Goal: Task Accomplishment & Management: Manage account settings

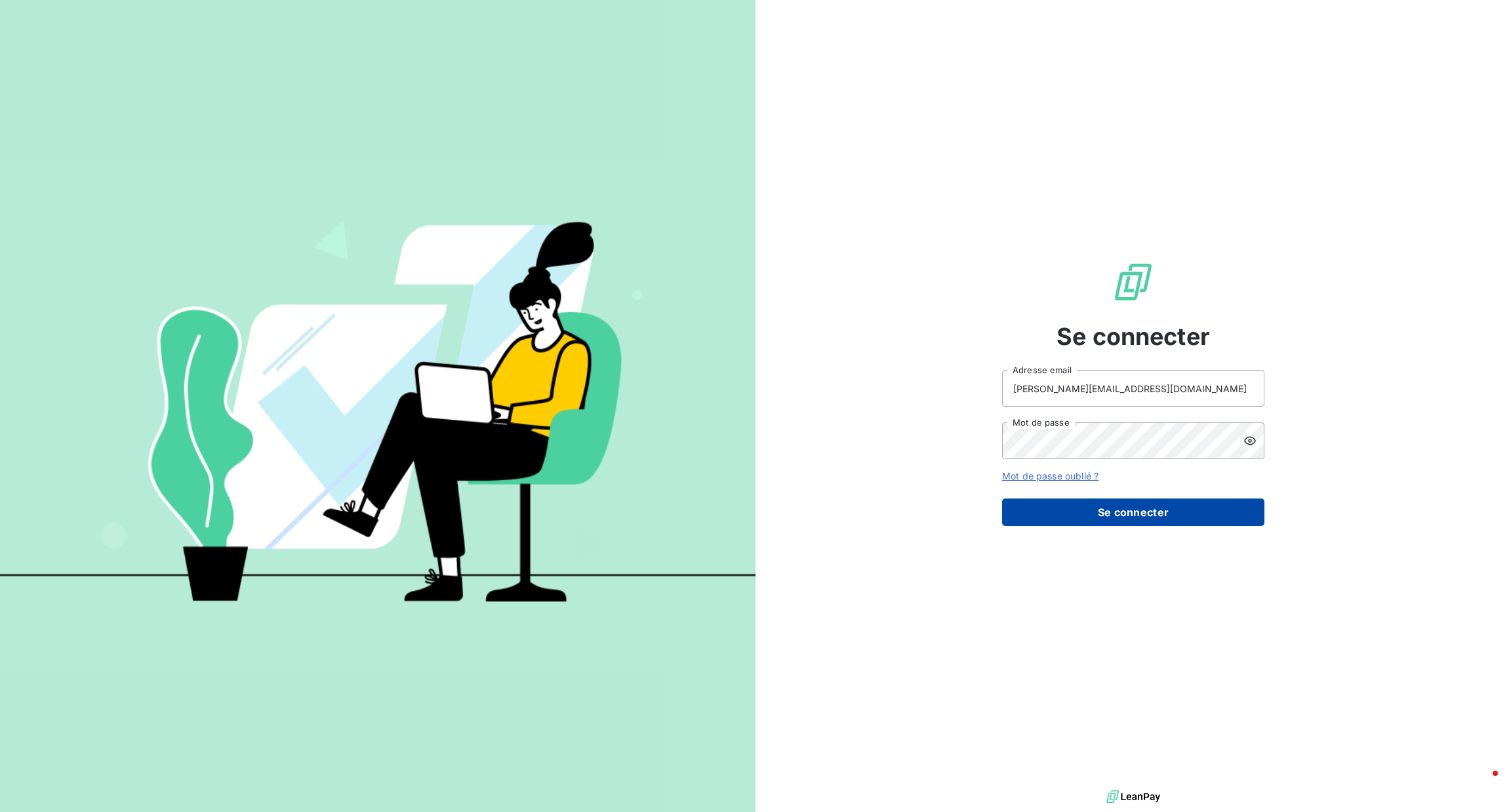
click at [1057, 511] on button "Se connecter" at bounding box center [1133, 512] width 262 height 27
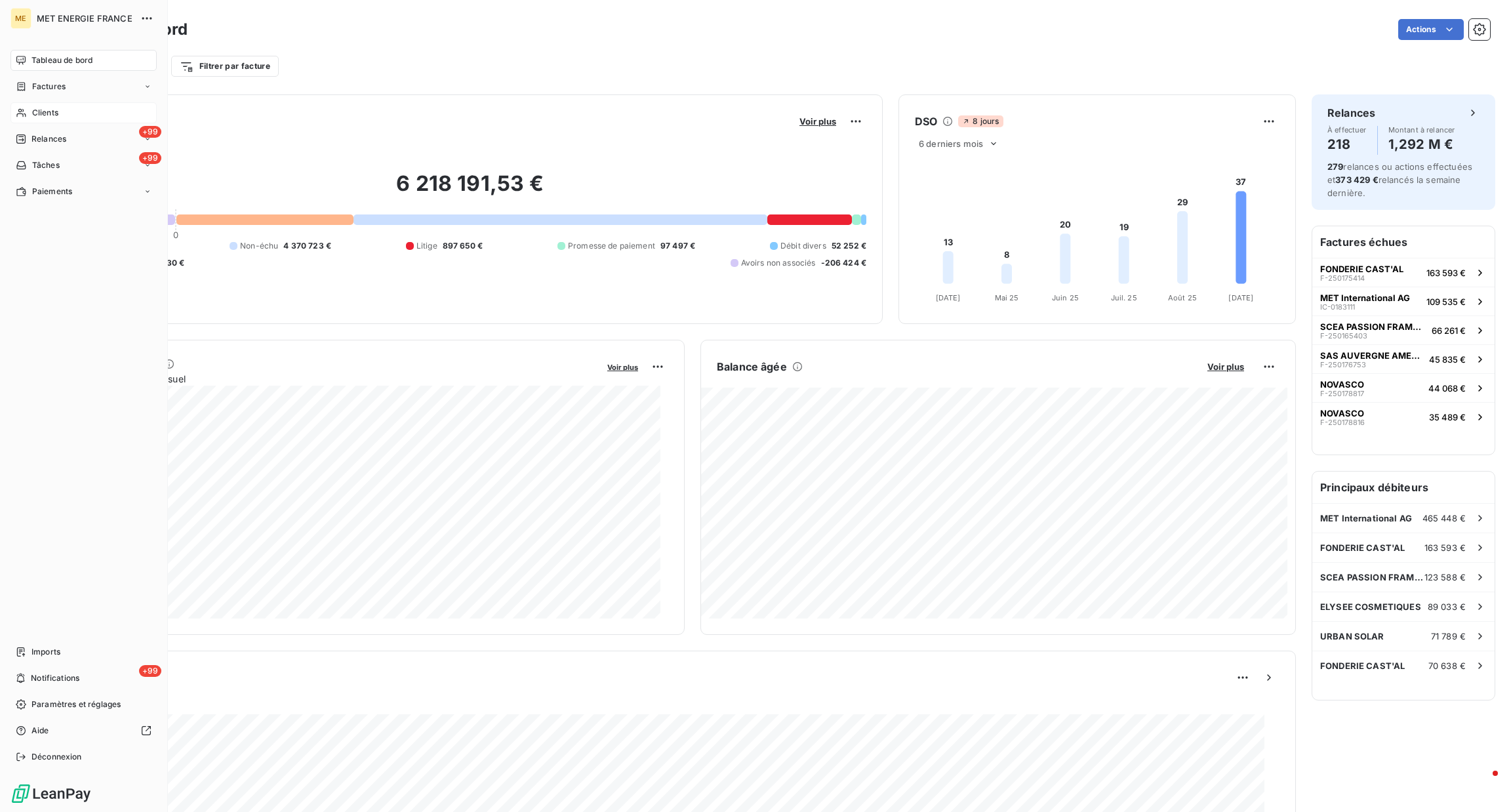
click at [26, 108] on icon at bounding box center [21, 112] width 11 height 11
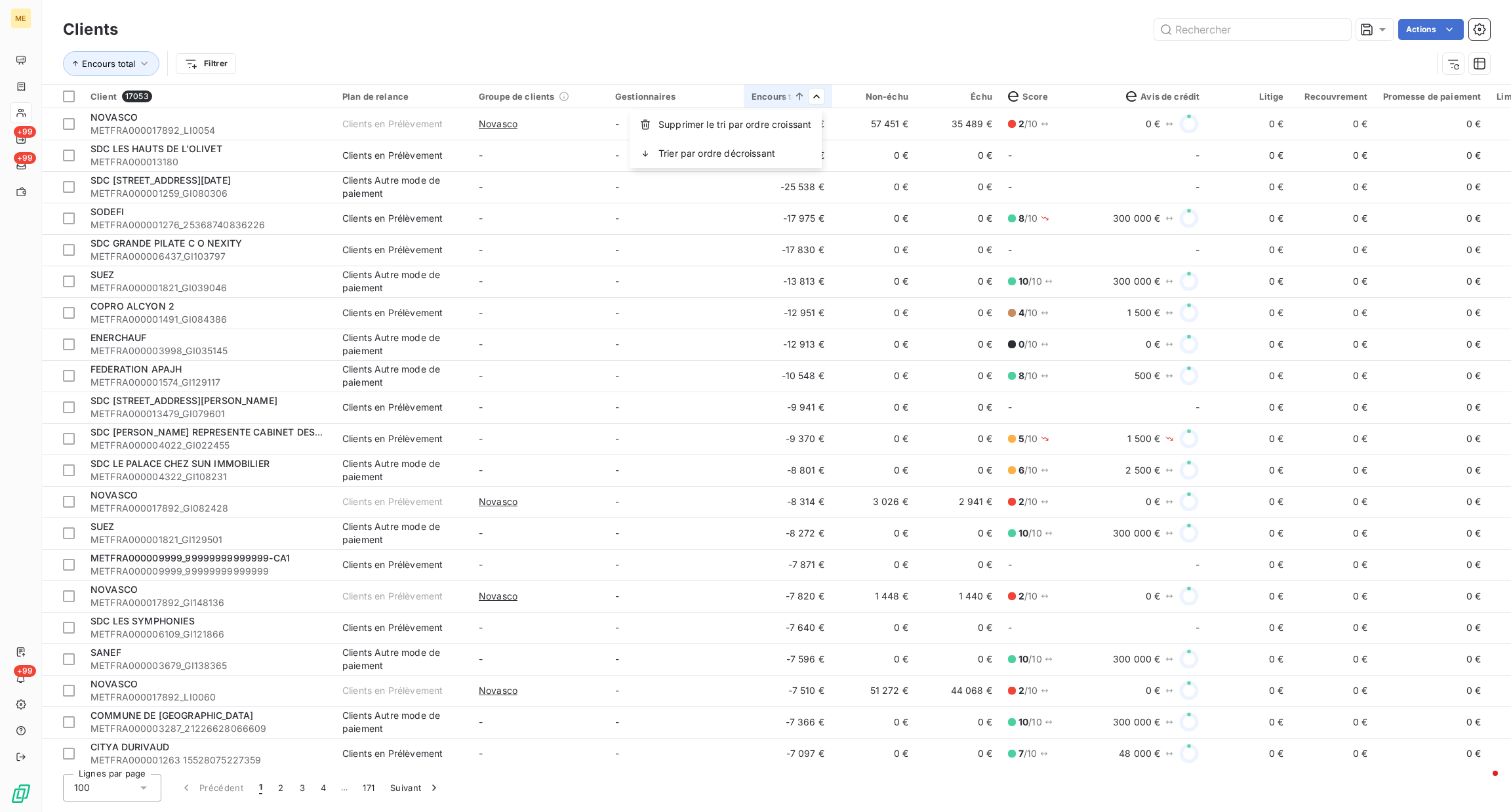
click at [987, 95] on html "ME +99 +99 +99 Clients Actions Encours total Filtrer Client 17053 Plan de relan…" at bounding box center [756, 406] width 1511 height 812
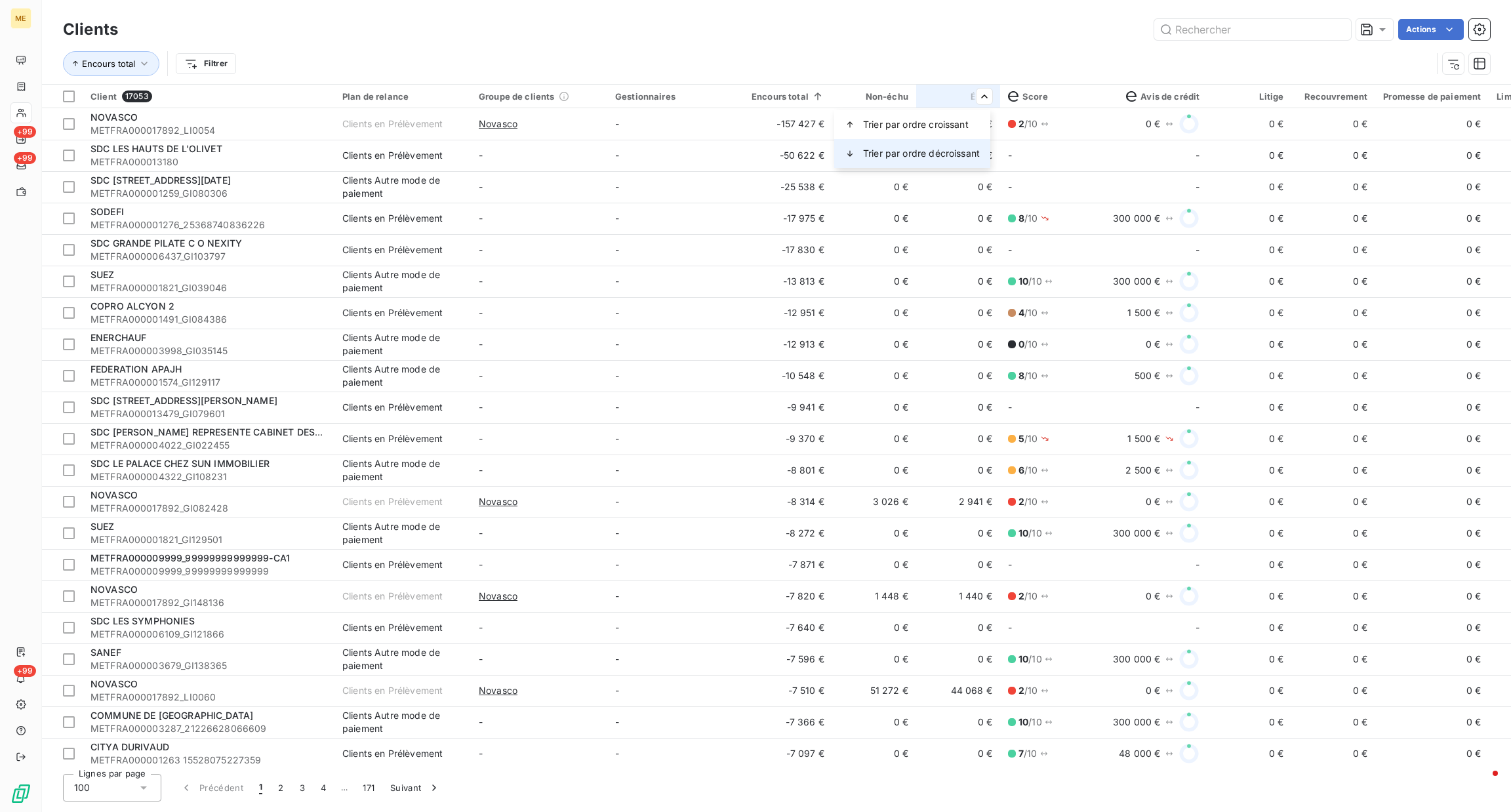
click at [949, 144] on div "Trier par ordre décroissant" at bounding box center [912, 153] width 156 height 29
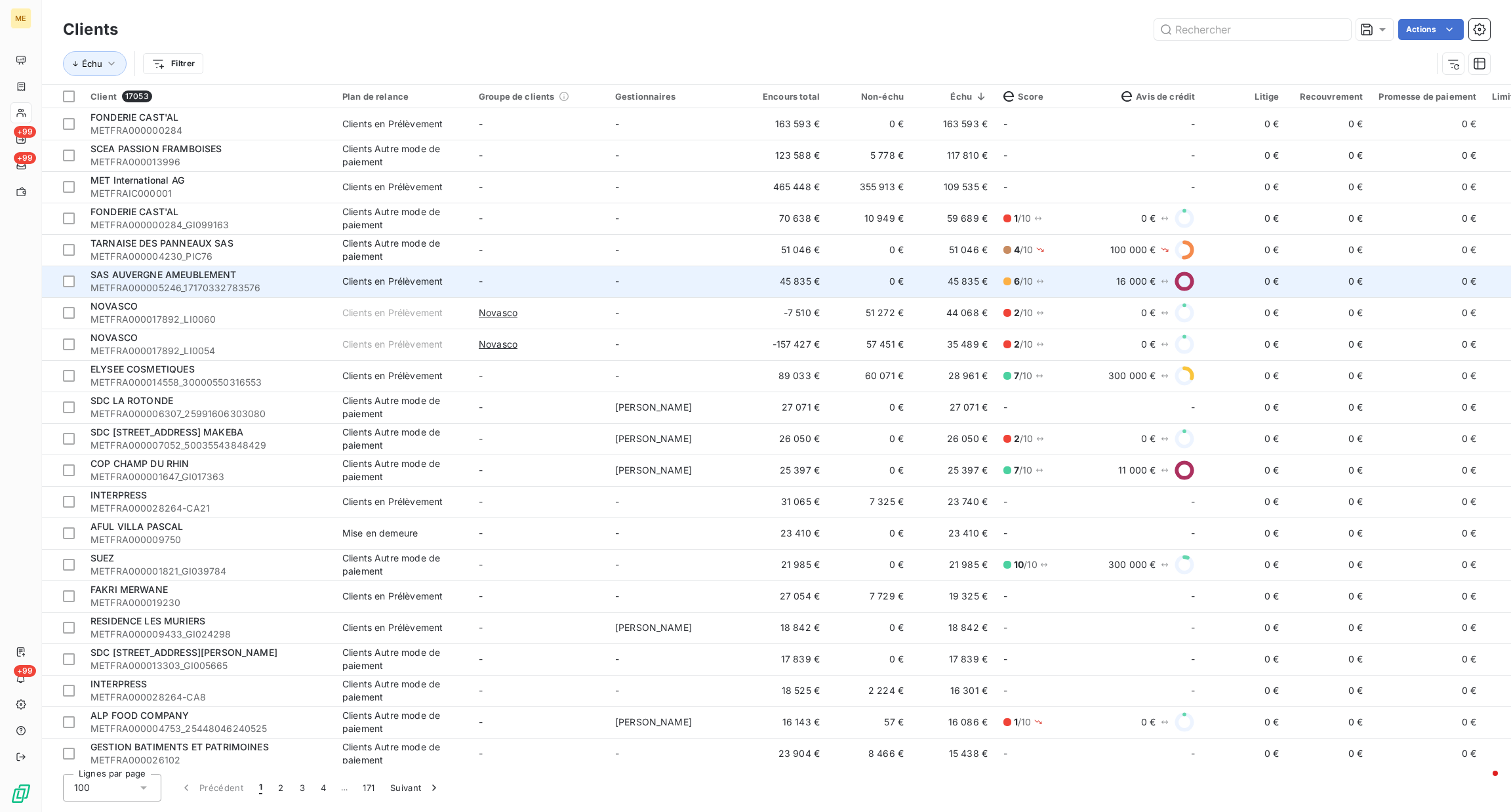
click at [881, 274] on td "0 €" at bounding box center [870, 281] width 84 height 31
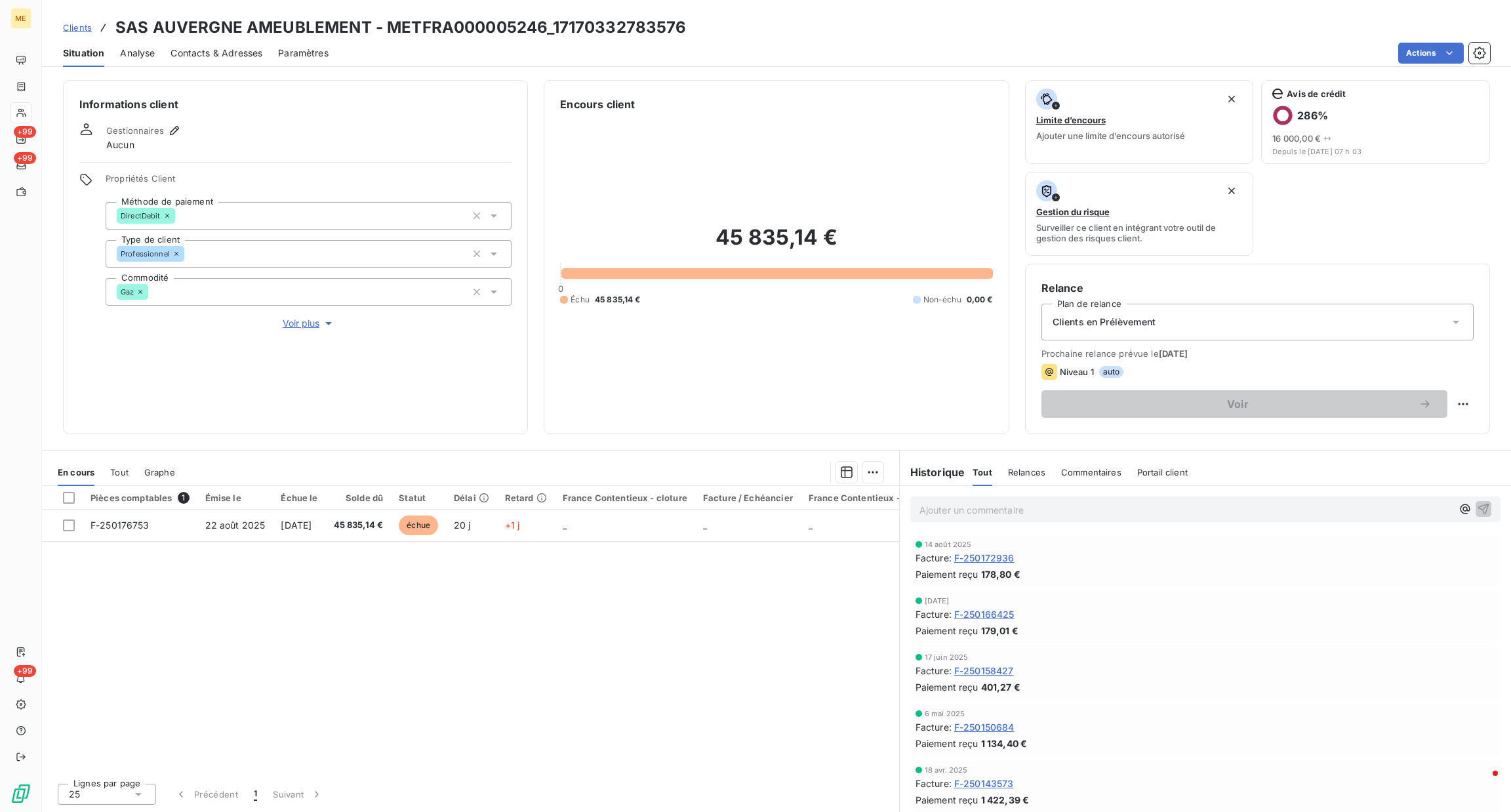
click at [1037, 501] on p "Ajouter un commentaire ﻿" at bounding box center [1186, 509] width 533 height 17
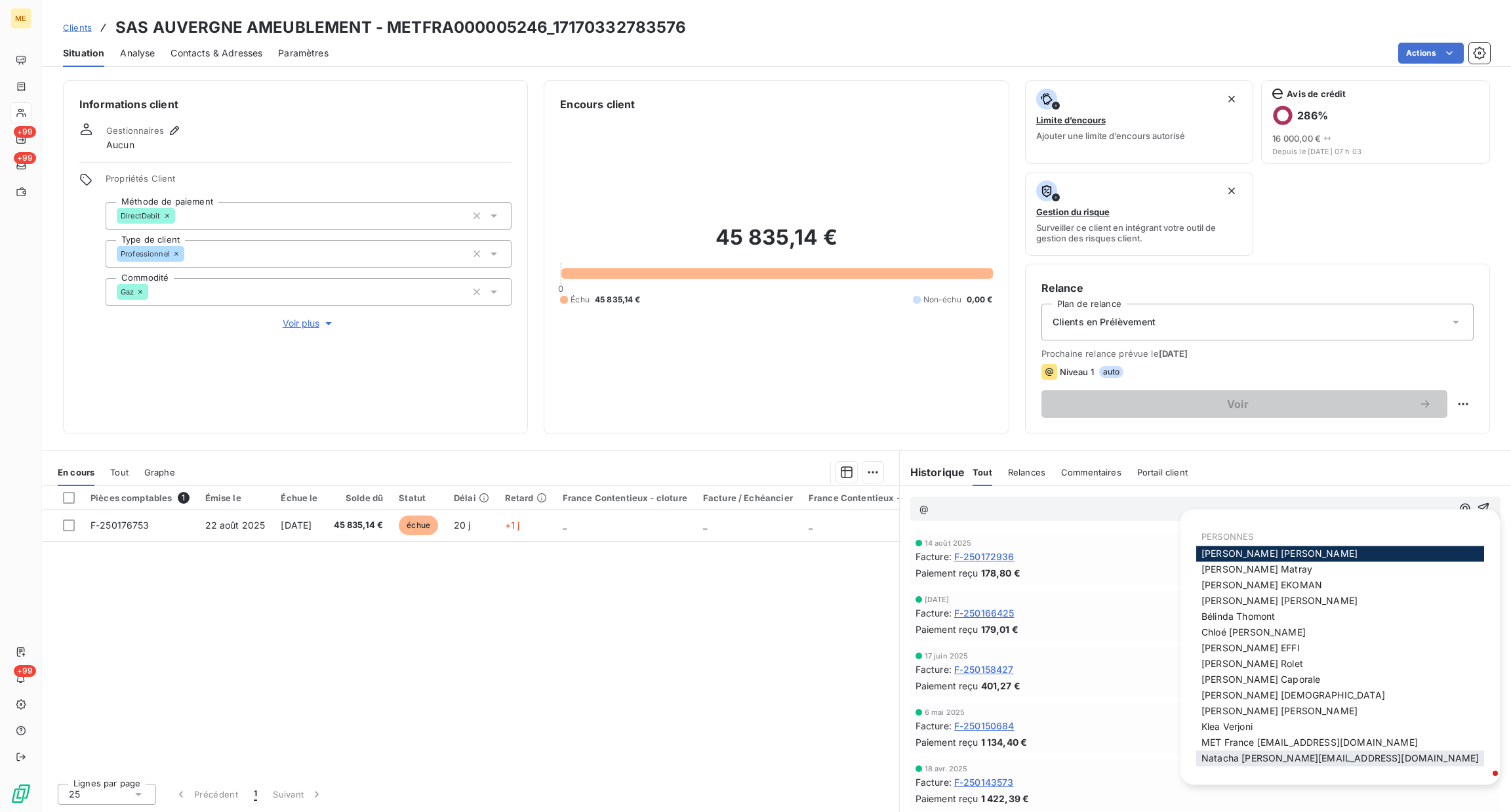
click at [1398, 754] on div "Natacha natacha.procter@met.com" at bounding box center [1340, 758] width 288 height 16
click at [1359, 747] on span "MET France met-france@recouvrement.met.com" at bounding box center [1309, 742] width 216 height 11
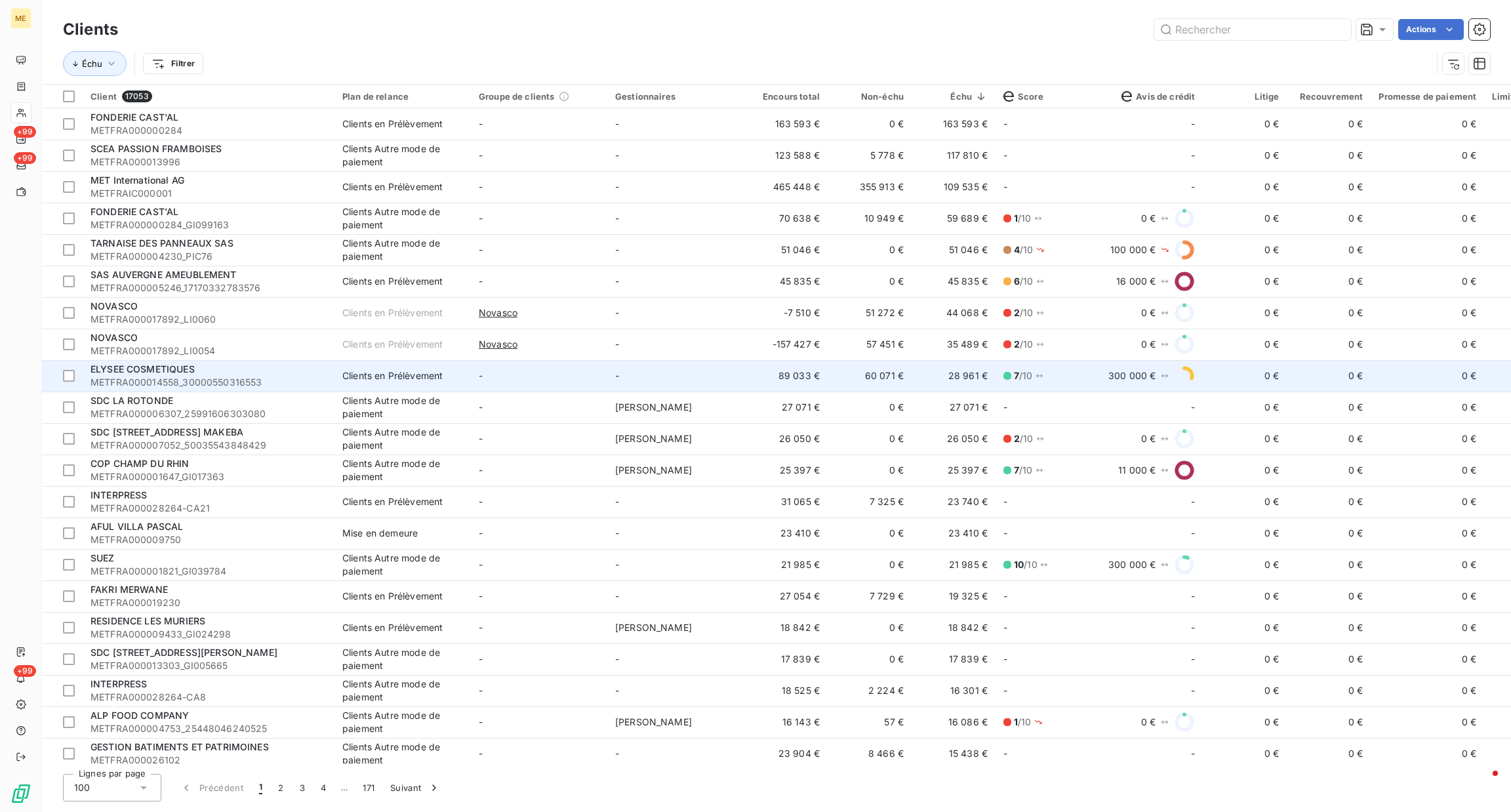
click at [919, 367] on td "28 961 €" at bounding box center [954, 375] width 84 height 31
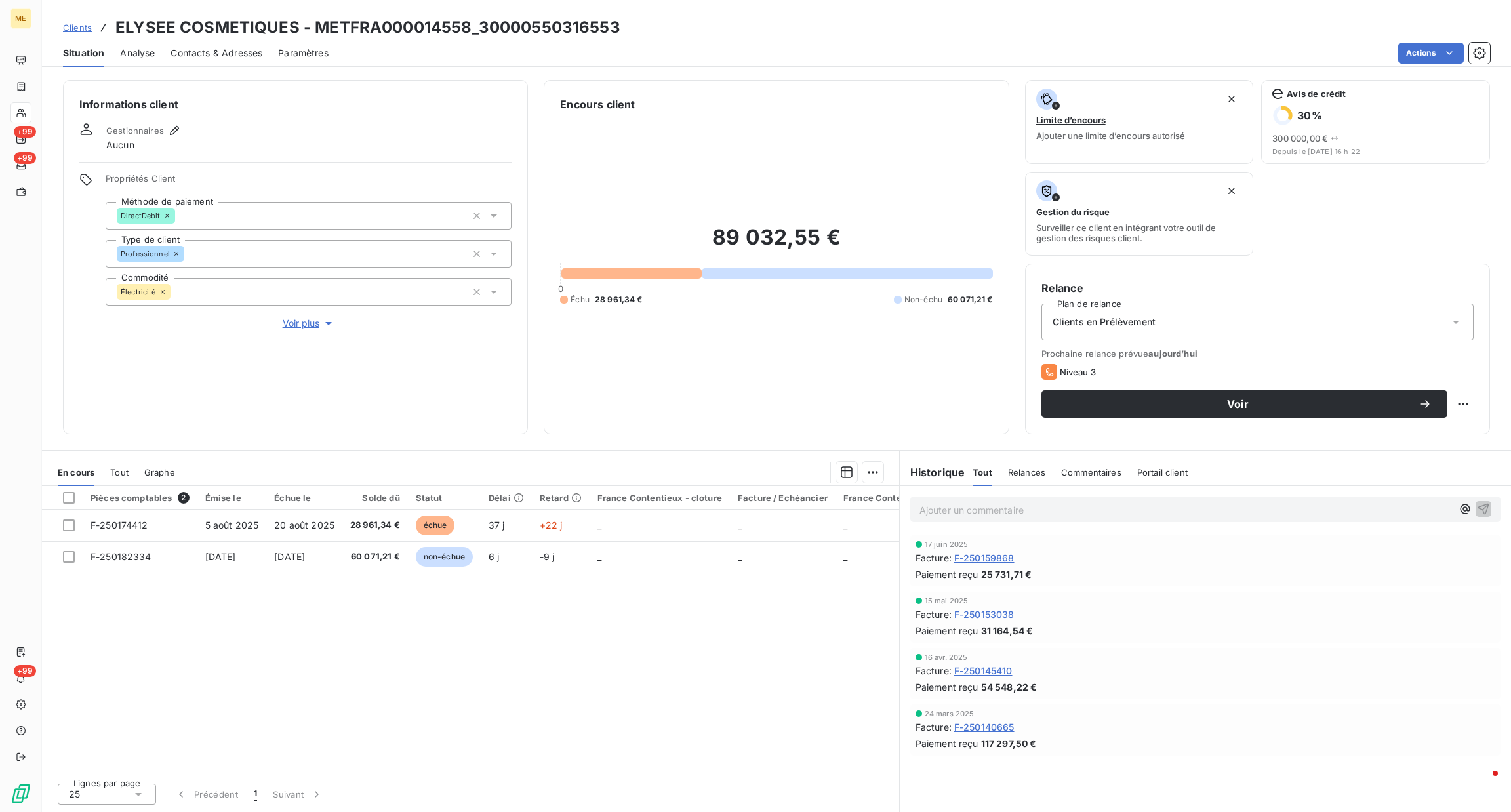
click at [937, 511] on p "Ajouter un commentaire ﻿" at bounding box center [1186, 509] width 533 height 17
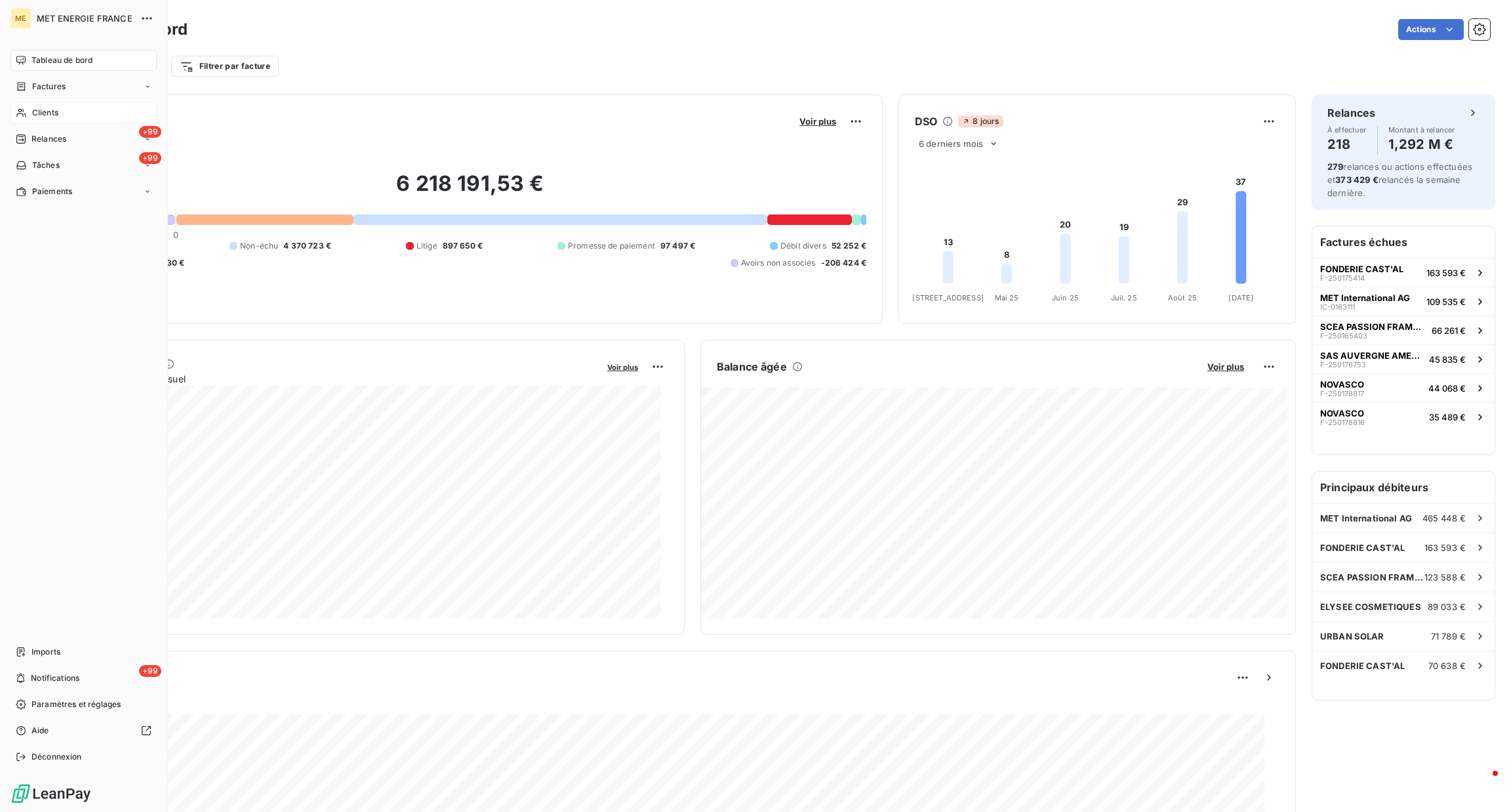
click at [41, 115] on span "Clients" at bounding box center [45, 112] width 26 height 12
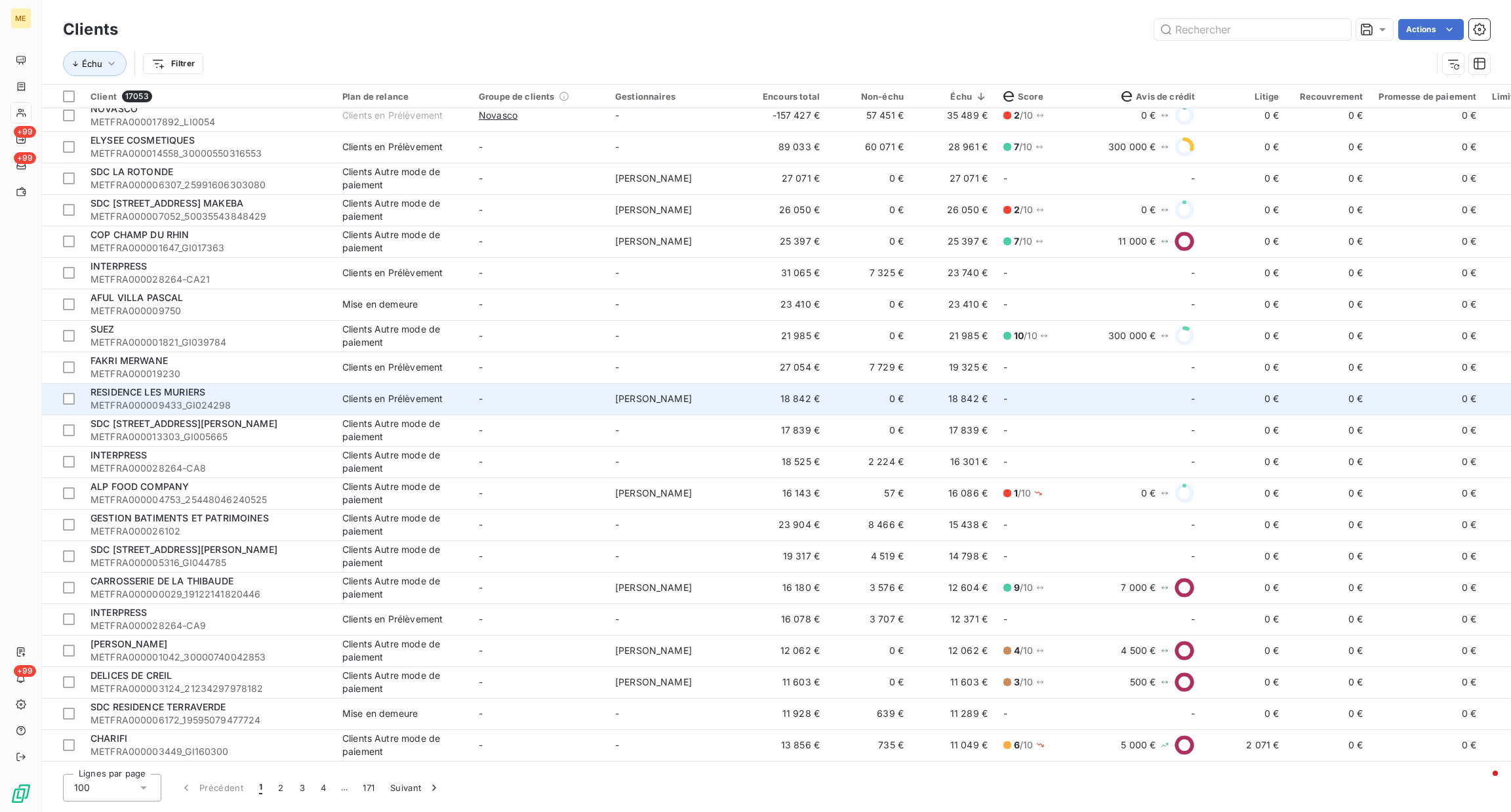
scroll to position [196, 0]
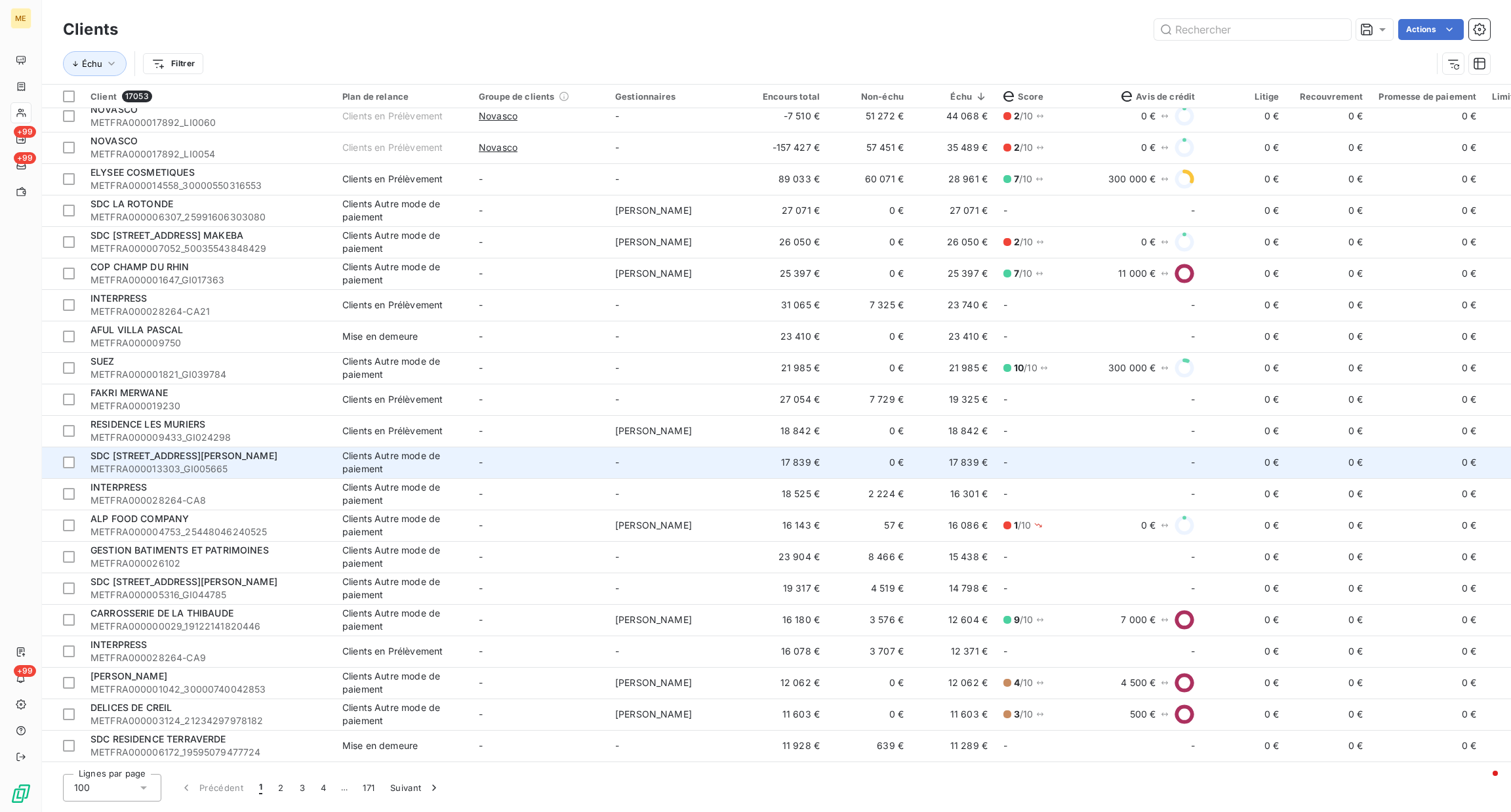
click at [906, 465] on td "0 €" at bounding box center [870, 462] width 84 height 31
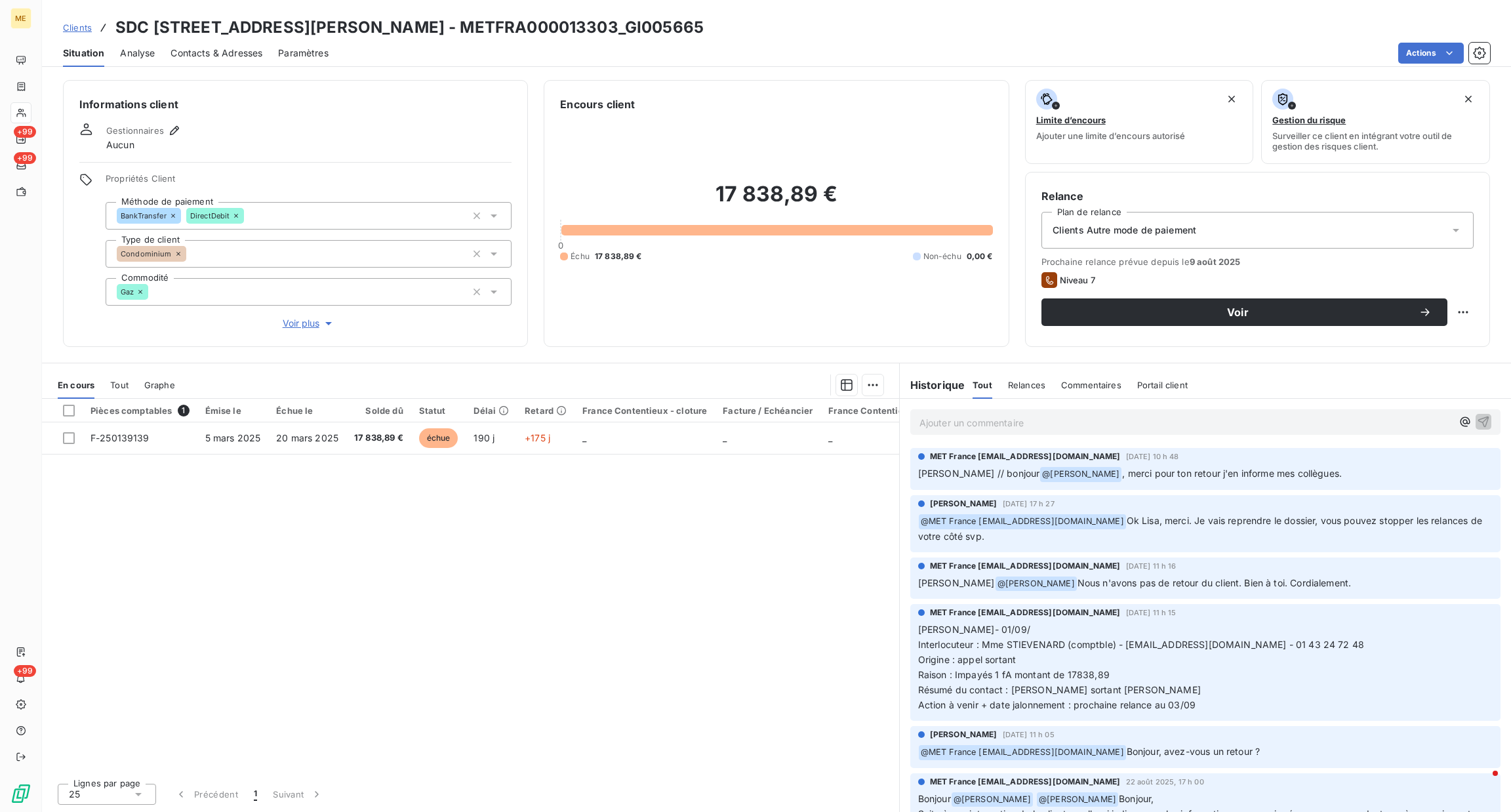
click at [283, 313] on div "Propriétés Client Méthode de paiement BankTransfer DirectDebit Type de client C…" at bounding box center [308, 251] width 406 height 157
click at [288, 316] on button "Voir plus" at bounding box center [308, 322] width 406 height 15
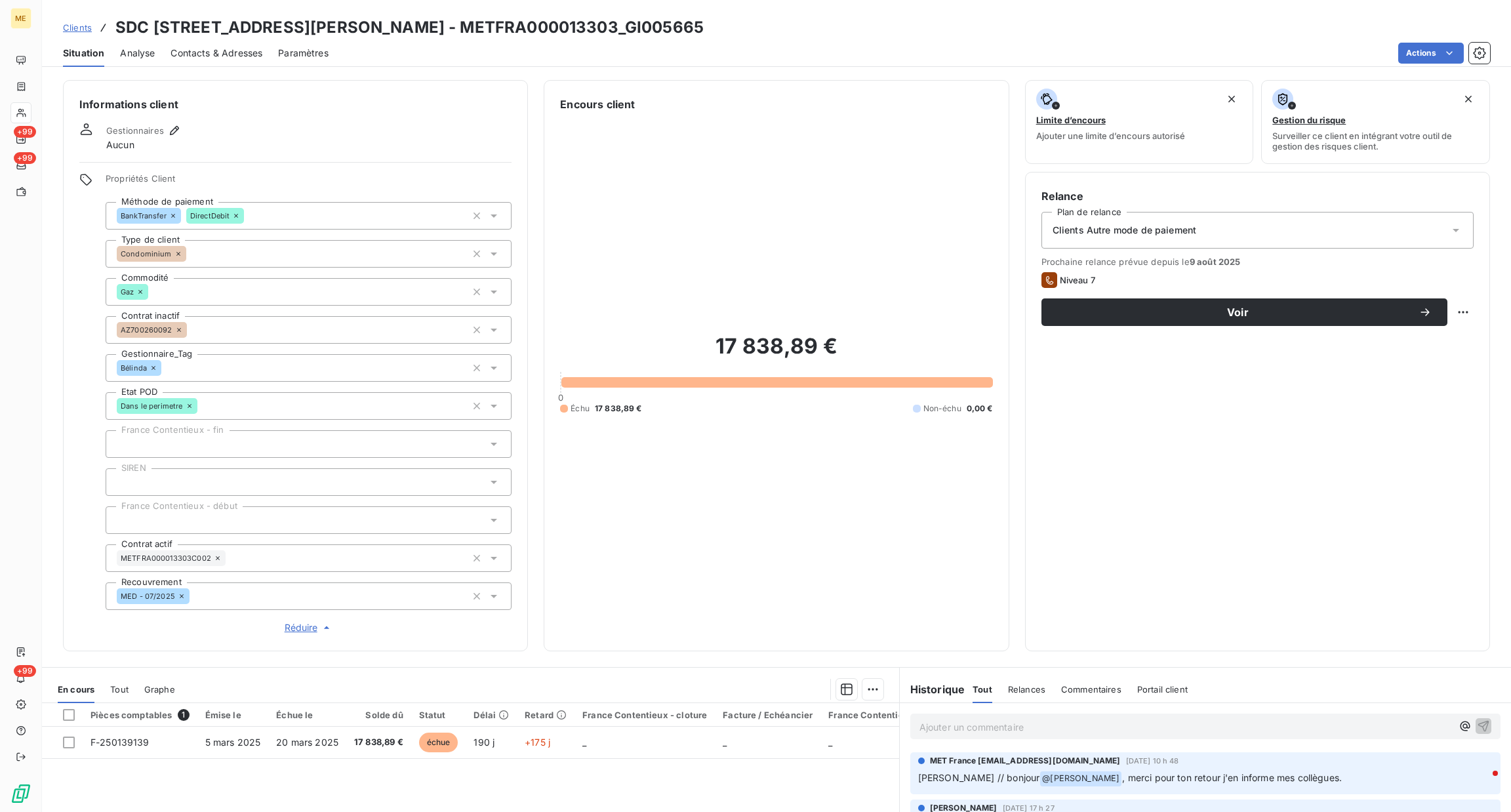
click at [302, 625] on span "Réduire" at bounding box center [309, 626] width 49 height 13
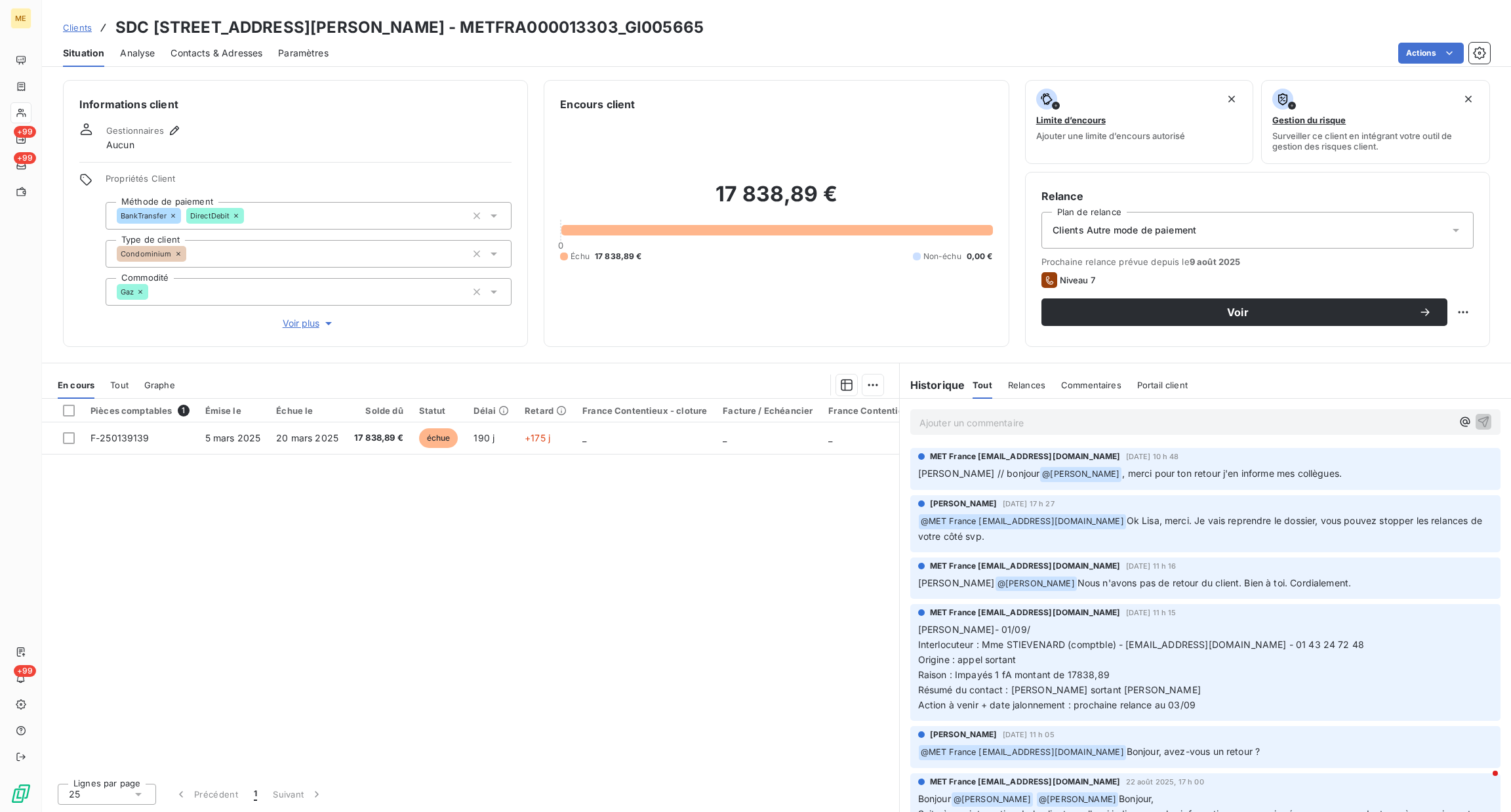
click at [1065, 423] on p "Ajouter un commentaire ﻿" at bounding box center [1186, 422] width 533 height 17
